Goal: Transaction & Acquisition: Purchase product/service

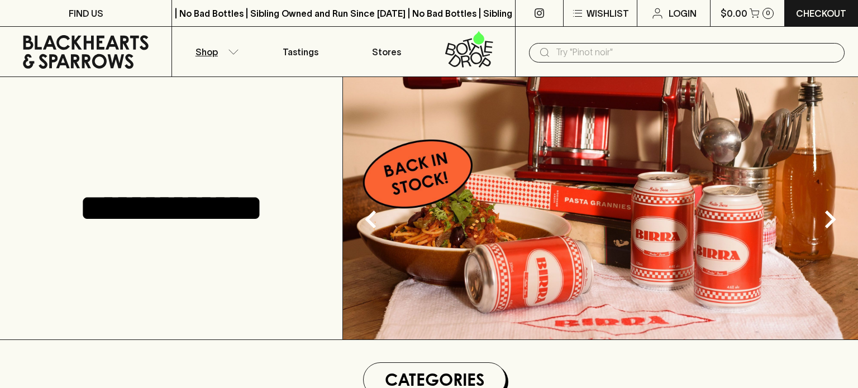
click at [222, 51] on button "Shop" at bounding box center [214, 52] width 85 height 50
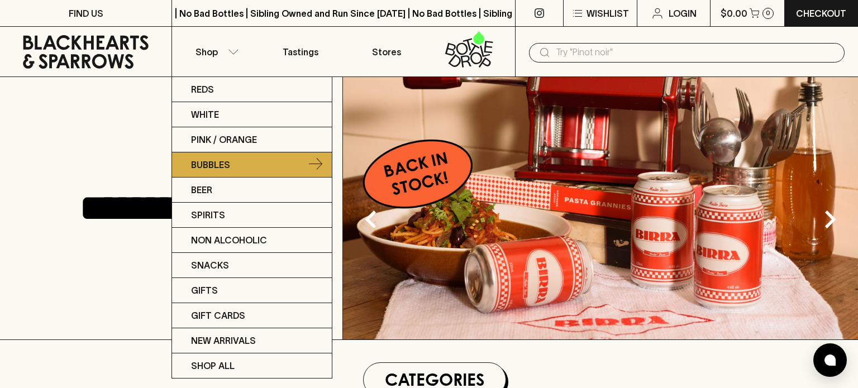
click at [221, 160] on p "Bubbles" at bounding box center [210, 164] width 39 height 13
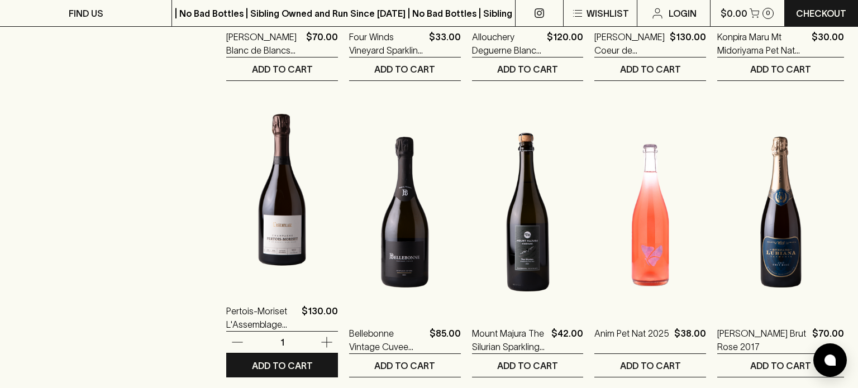
scroll to position [1003, 0]
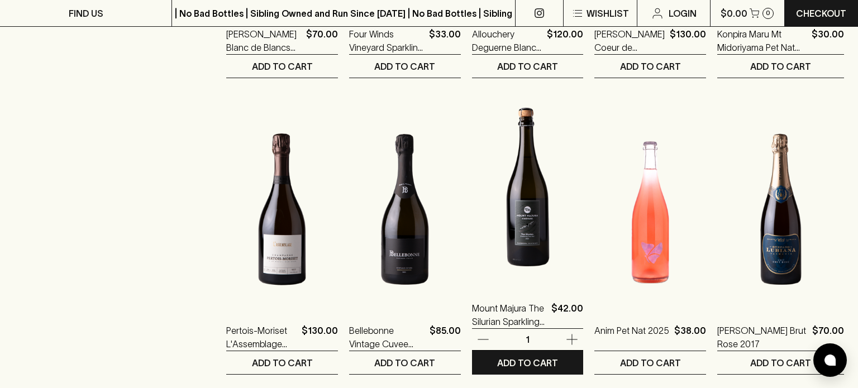
click at [502, 208] on img at bounding box center [528, 186] width 112 height 195
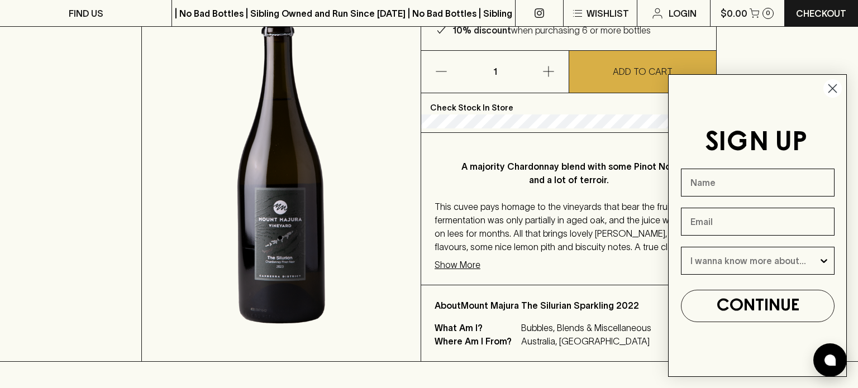
scroll to position [161, 0]
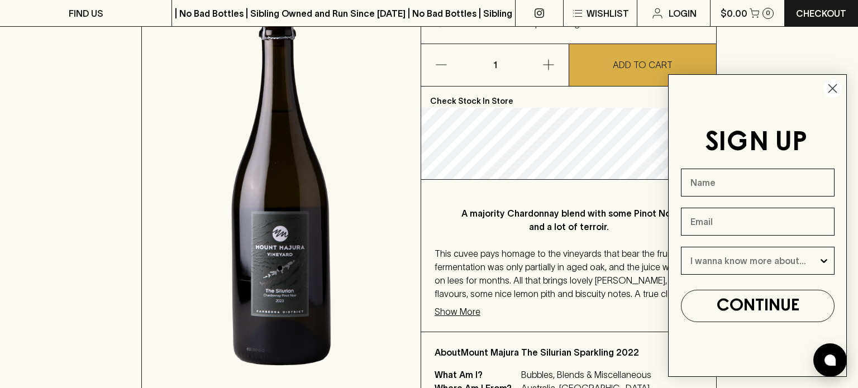
click at [829, 93] on circle "Close dialog" at bounding box center [832, 88] width 18 height 18
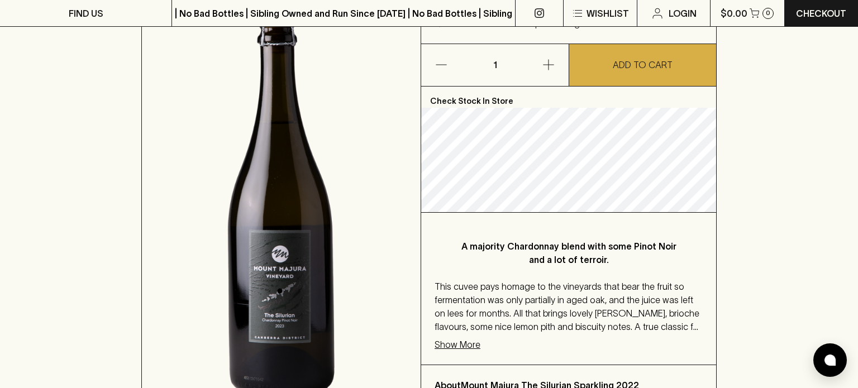
click at [456, 343] on p "Show More" at bounding box center [457, 344] width 46 height 13
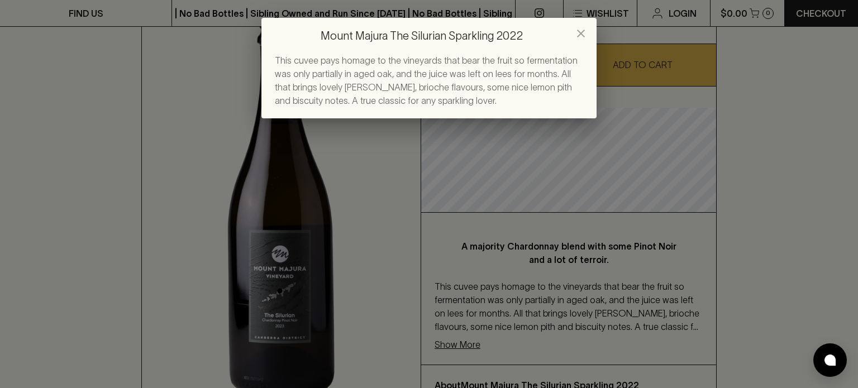
click at [580, 34] on icon "close" at bounding box center [581, 34] width 8 height 8
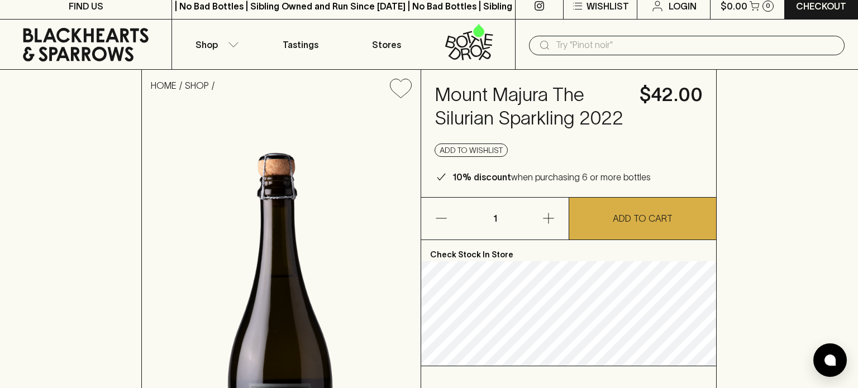
scroll to position [0, 0]
